Goal: Navigation & Orientation: Go to known website

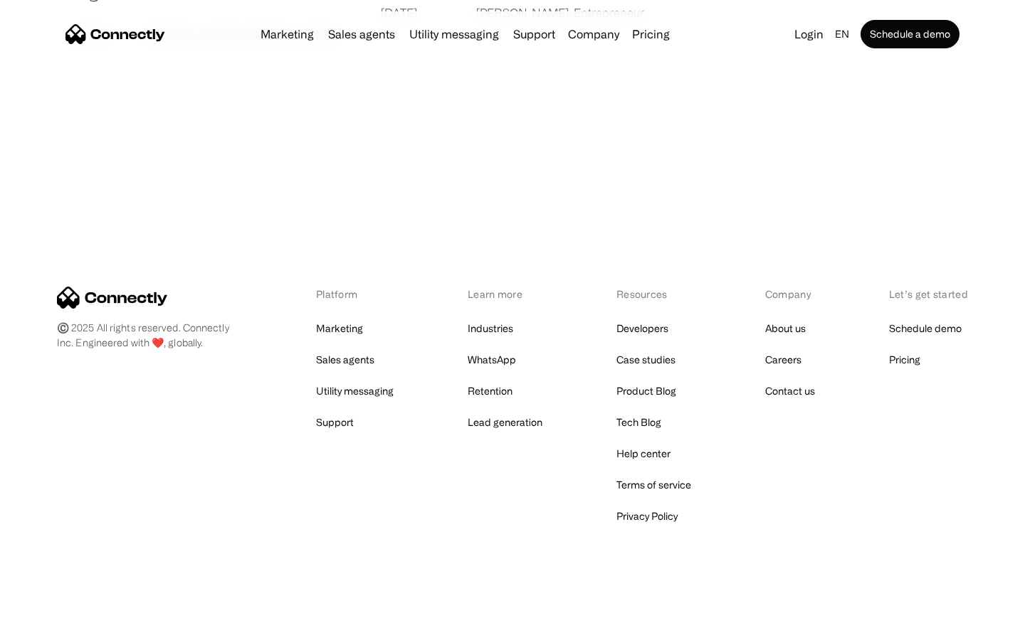
scroll to position [2734, 0]
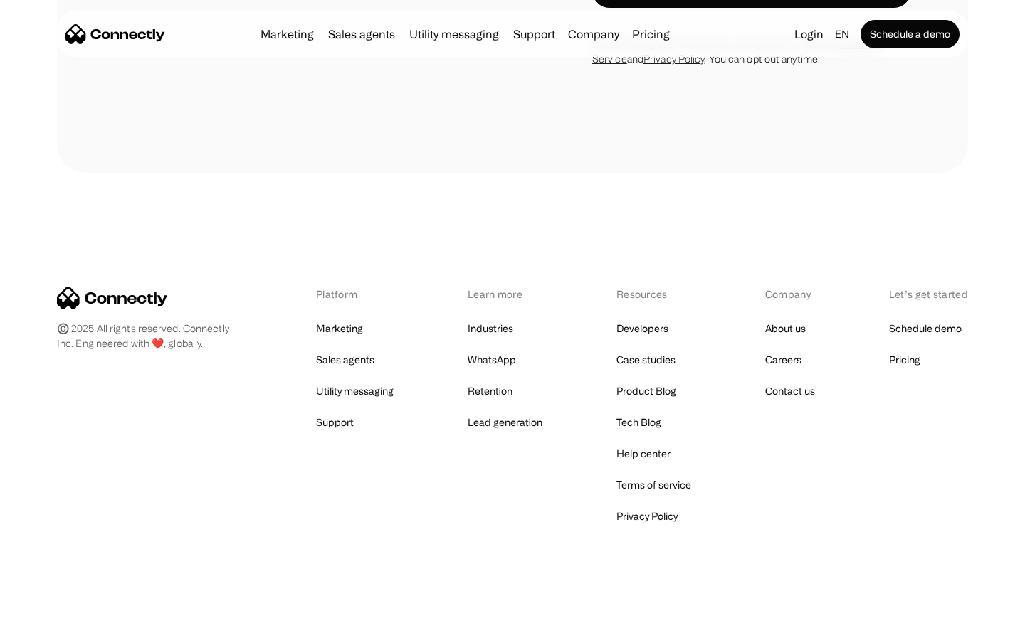
scroll to position [4345, 0]
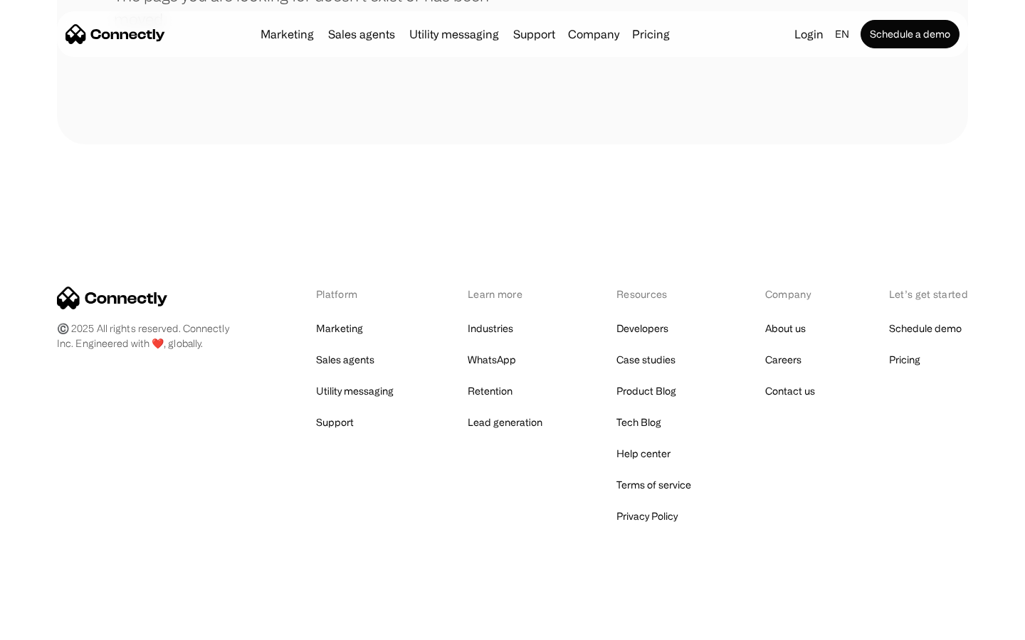
scroll to position [260, 0]
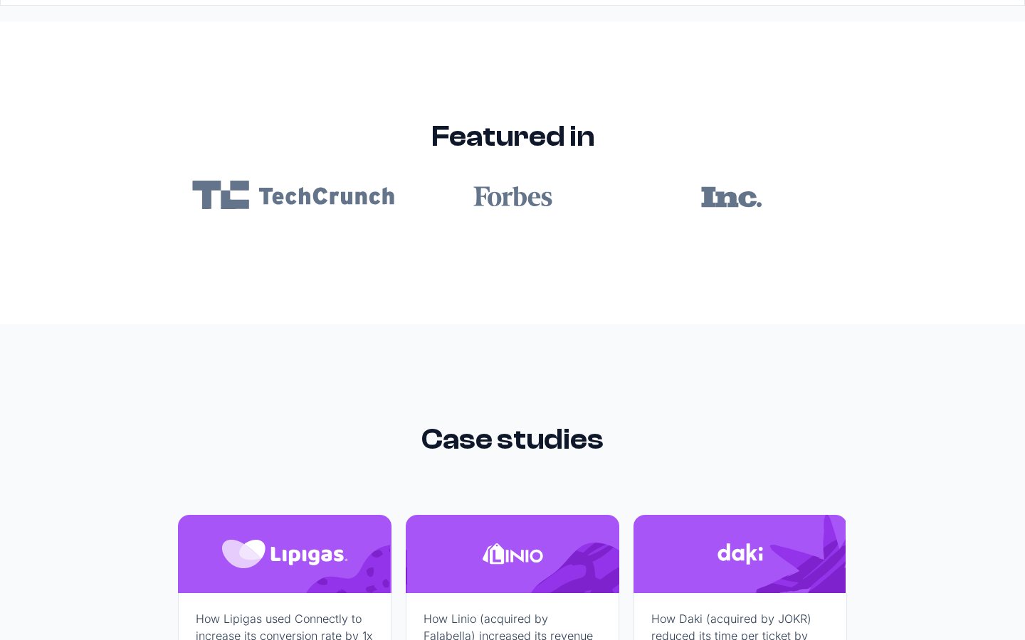
scroll to position [8522, 0]
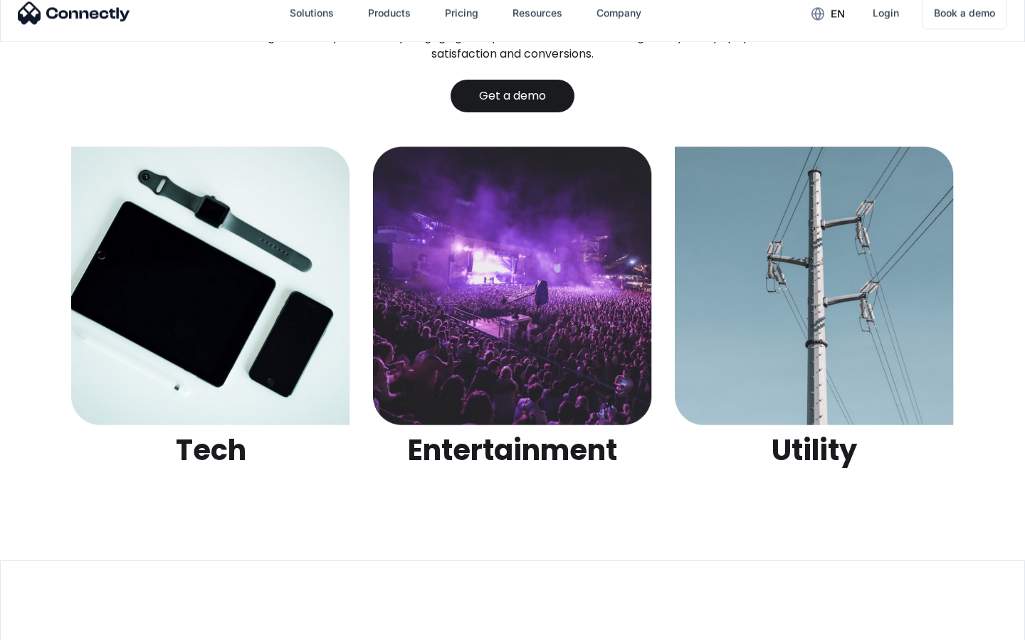
scroll to position [4489, 0]
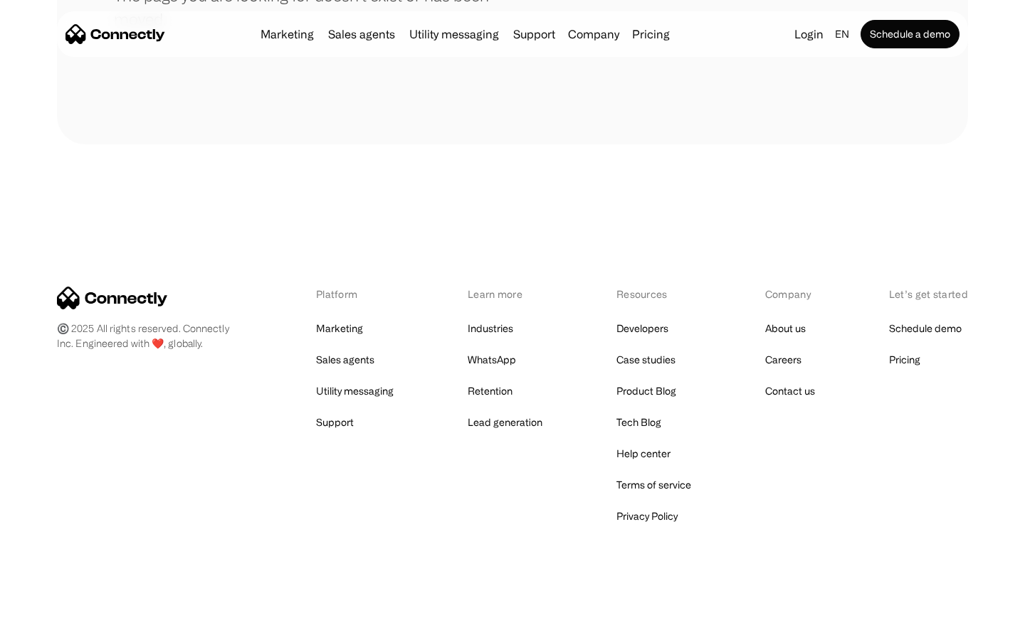
scroll to position [260, 0]
